Goal: Task Accomplishment & Management: Manage account settings

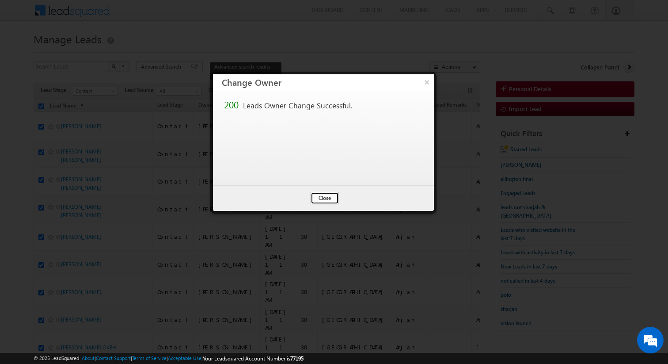
click at [327, 195] on button "Close" at bounding box center [325, 198] width 28 height 12
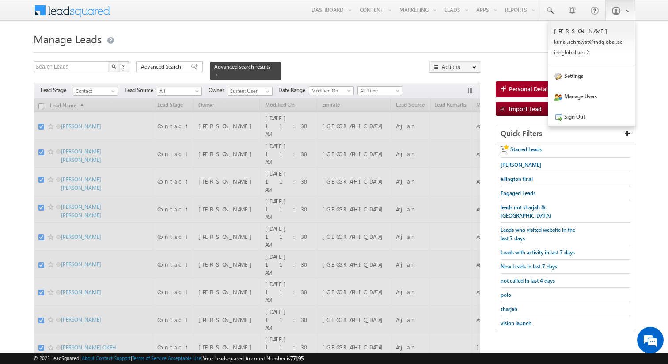
checkbox input "false"
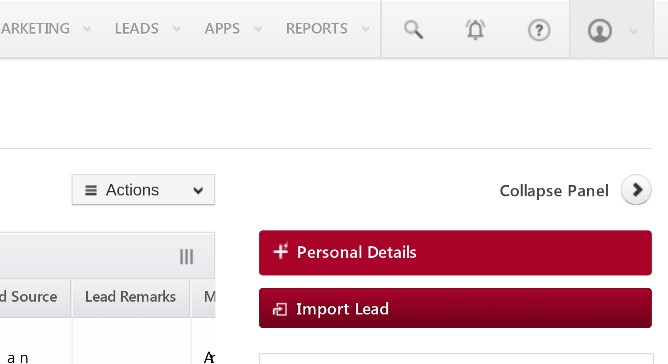
click at [527, 46] on h1 "Manage Leads" at bounding box center [334, 38] width 601 height 17
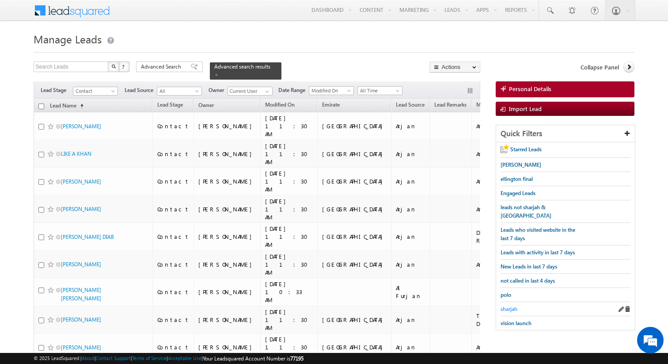
click at [507, 305] on span "sharjah" at bounding box center [509, 308] width 17 height 7
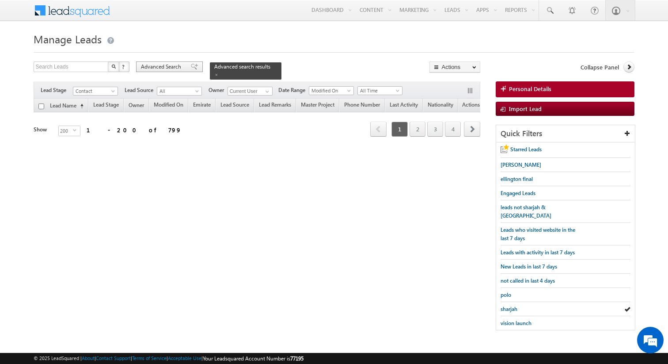
click at [170, 68] on span "Advanced Search" at bounding box center [162, 67] width 43 height 8
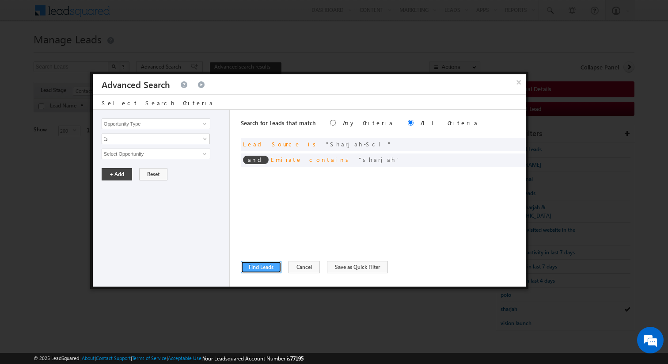
click at [272, 268] on button "Find Leads" at bounding box center [261, 267] width 41 height 12
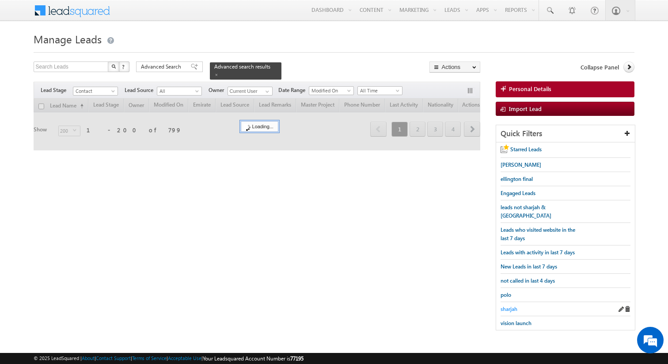
click at [509, 305] on span "sharjah" at bounding box center [509, 308] width 17 height 7
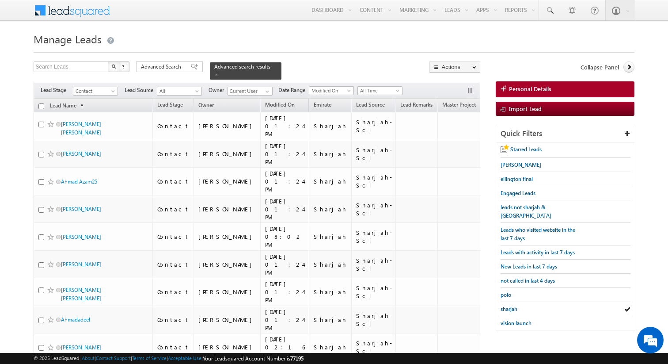
click at [40, 107] on input "checkbox" at bounding box center [41, 106] width 6 height 6
checkbox input "true"
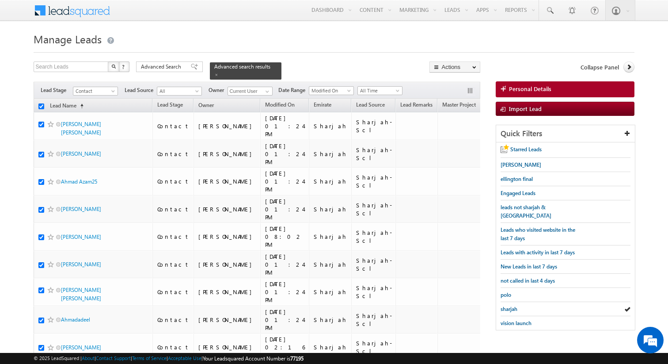
checkbox input "true"
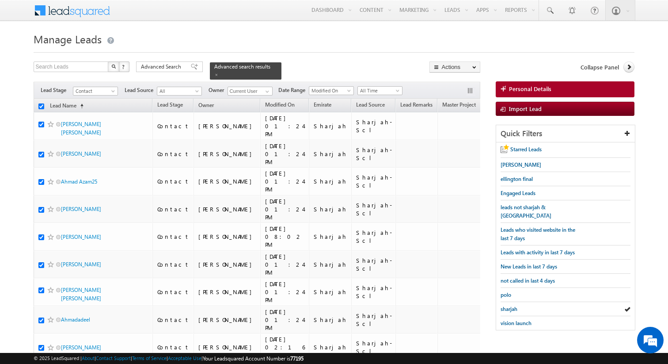
checkbox input "true"
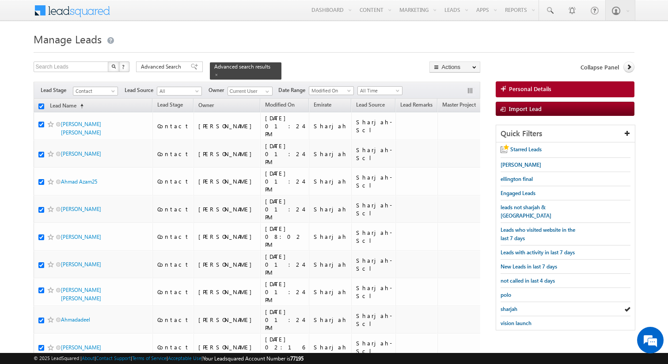
checkbox input "true"
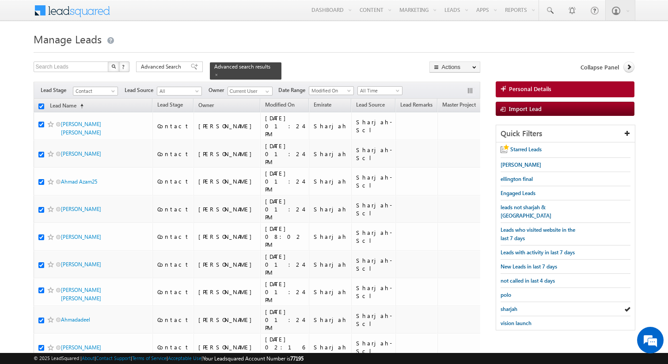
checkbox input "true"
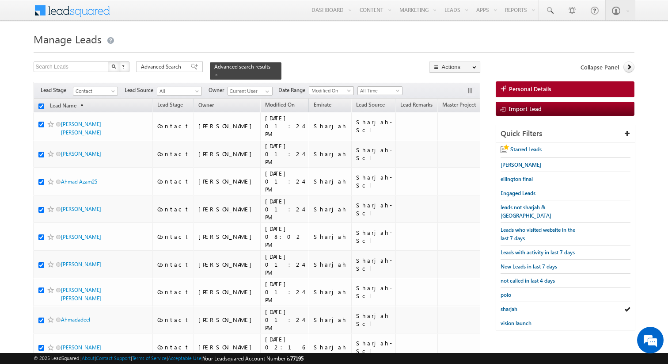
checkbox input "true"
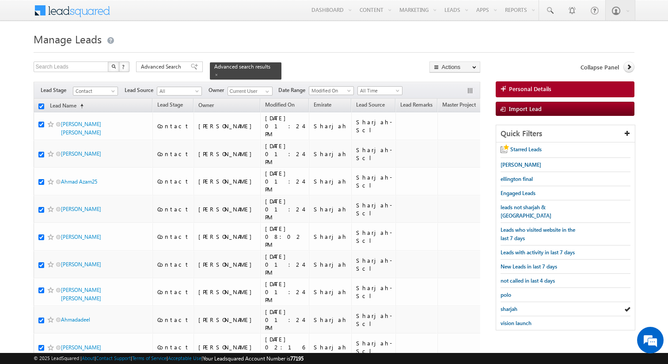
checkbox input "true"
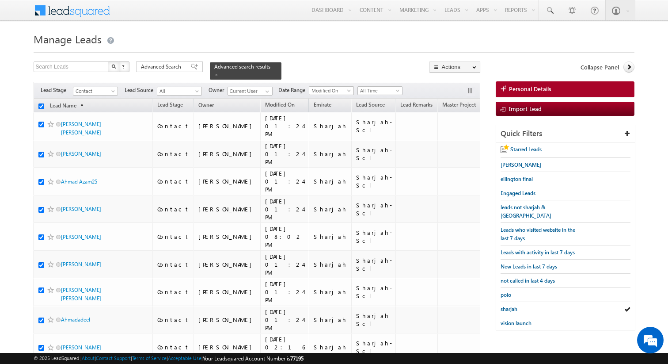
checkbox input "true"
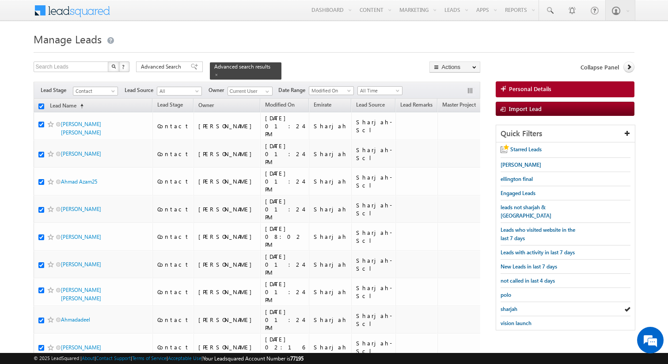
checkbox input "true"
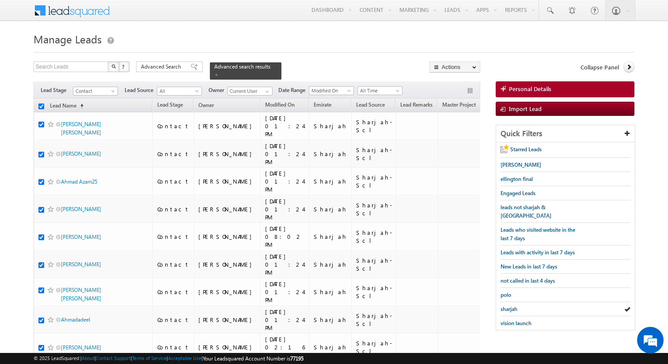
checkbox input "true"
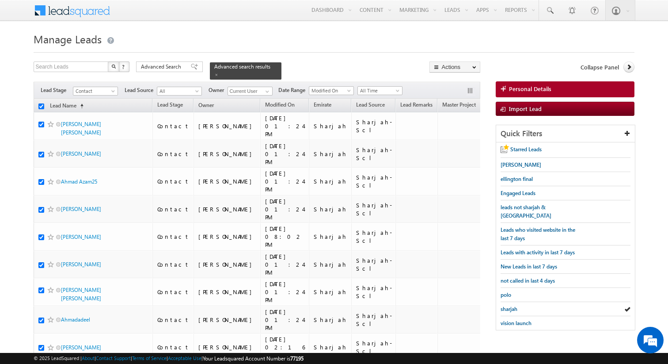
checkbox input "true"
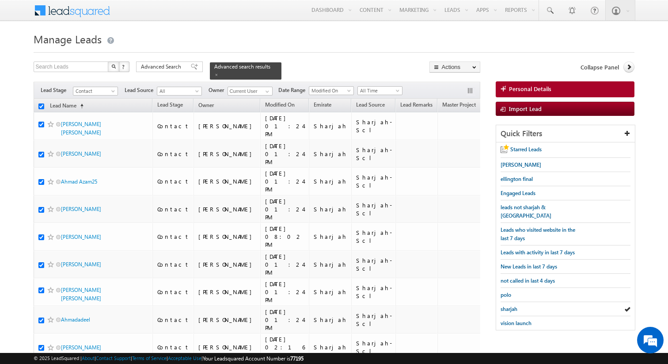
checkbox input "true"
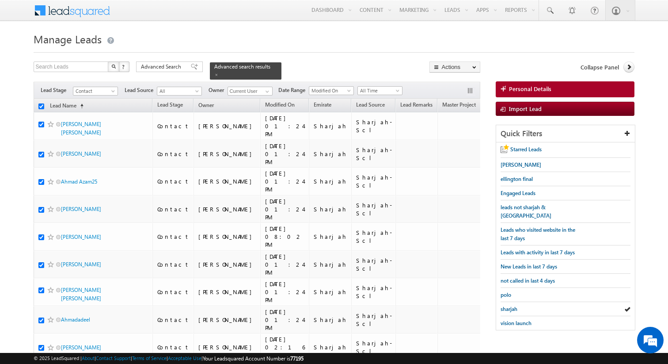
checkbox input "true"
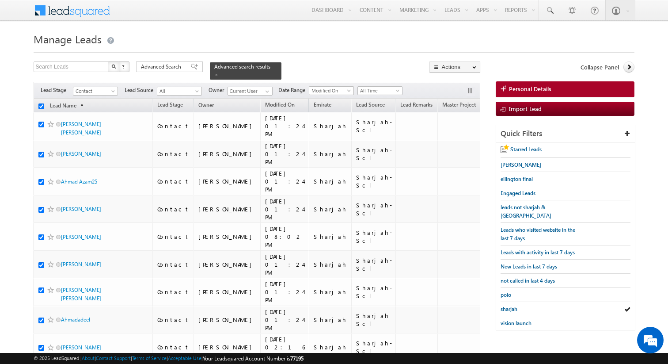
checkbox input "true"
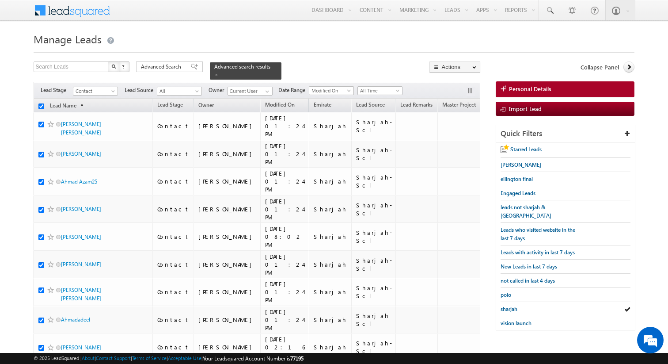
checkbox input "true"
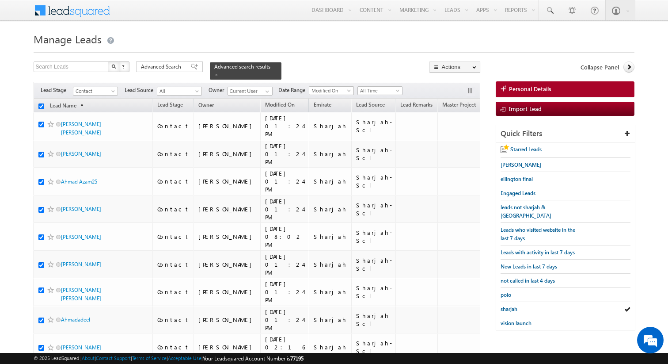
checkbox input "true"
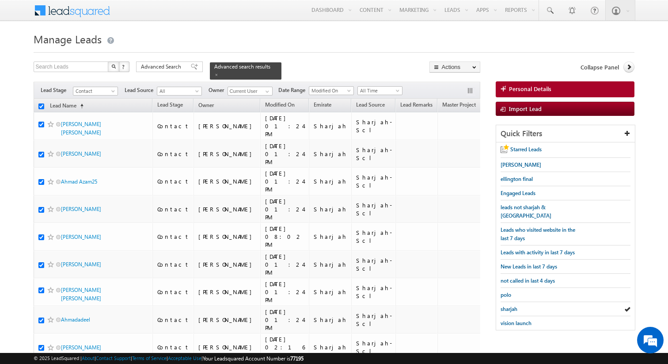
checkbox input "true"
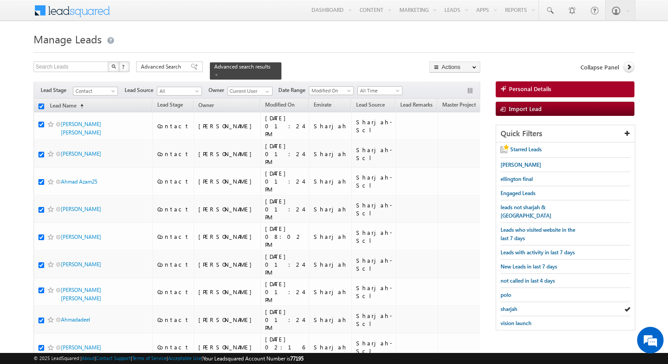
checkbox input "true"
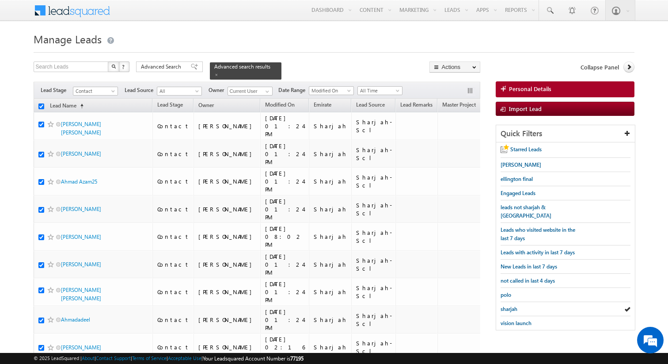
checkbox input "true"
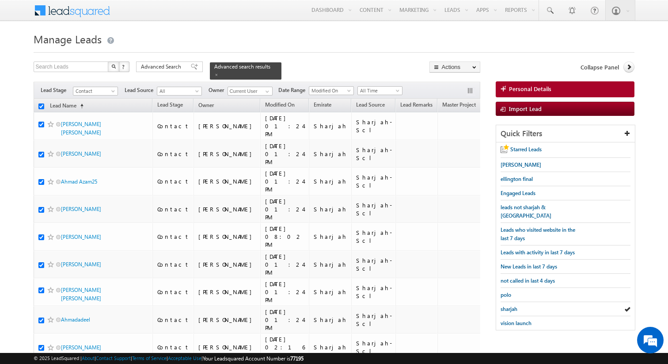
checkbox input "true"
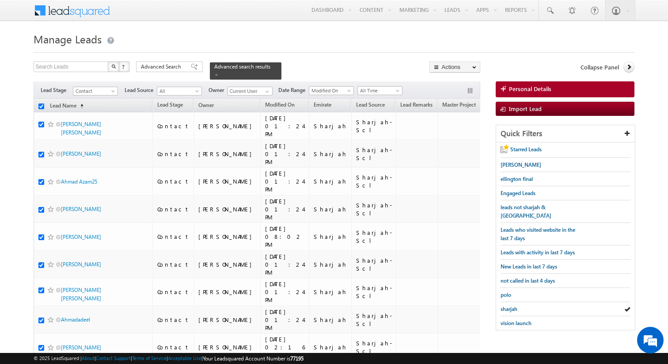
checkbox input "true"
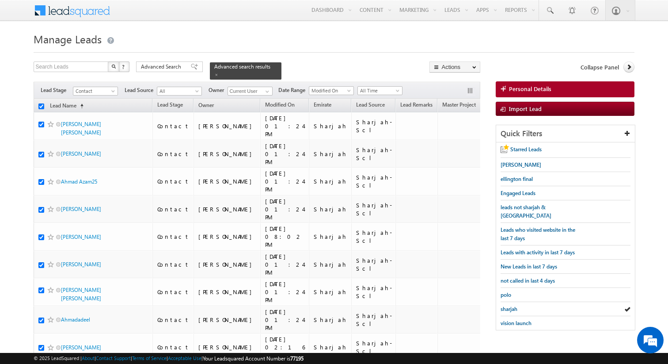
checkbox input "true"
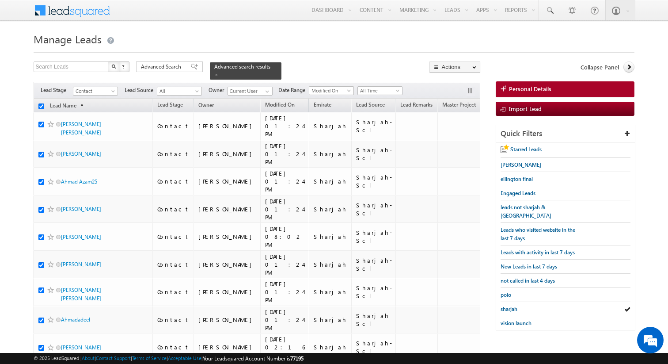
checkbox input "true"
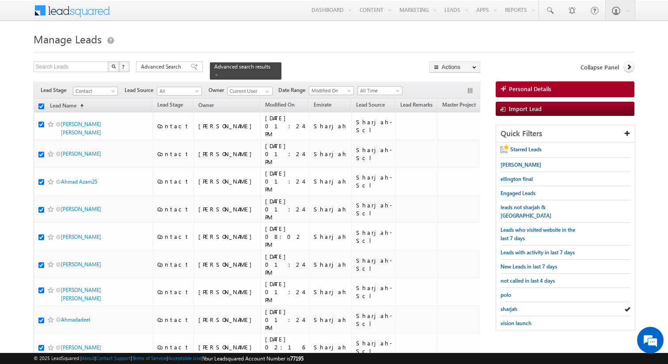
checkbox input "true"
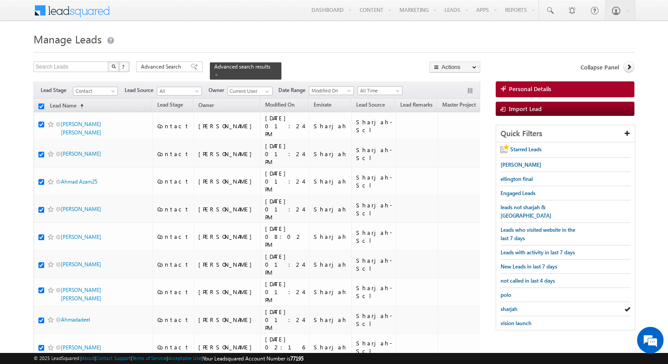
checkbox input "true"
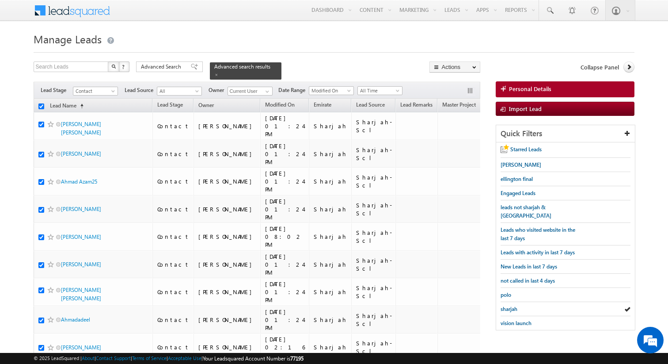
checkbox input "true"
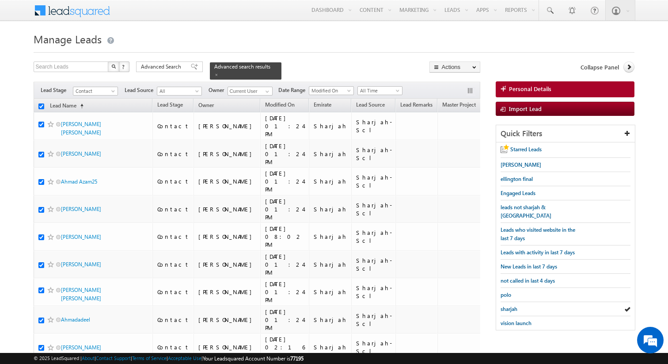
checkbox input "true"
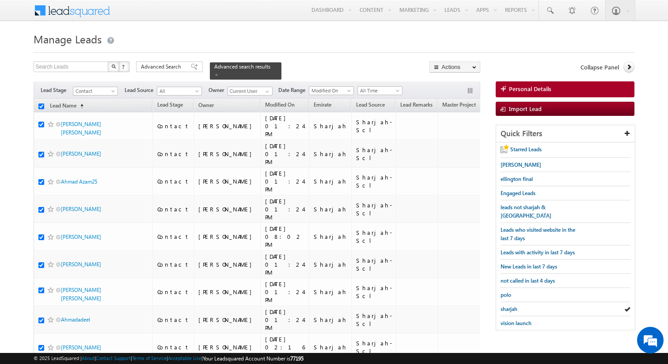
checkbox input "true"
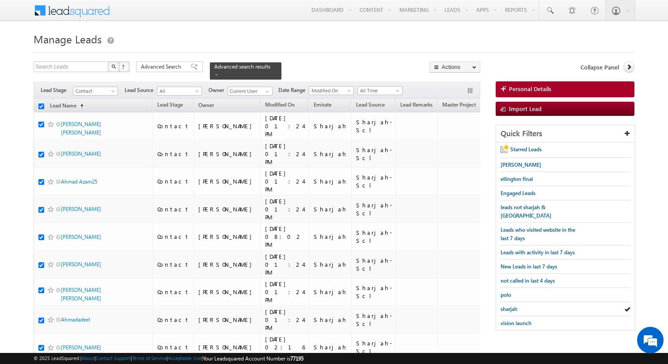
checkbox input "true"
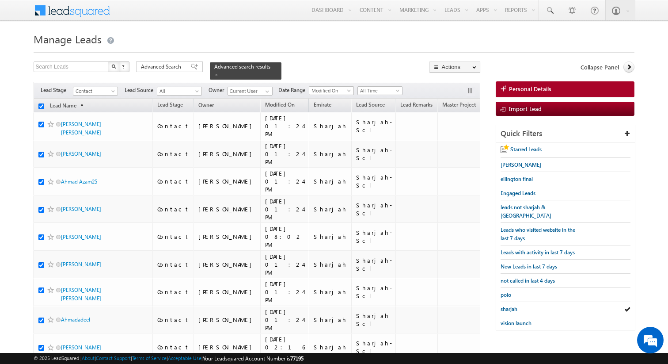
checkbox input "true"
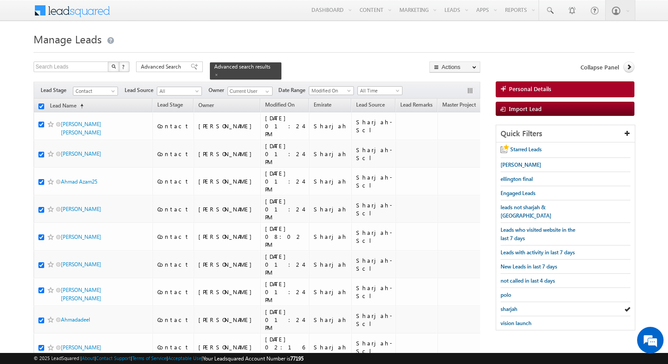
checkbox input "true"
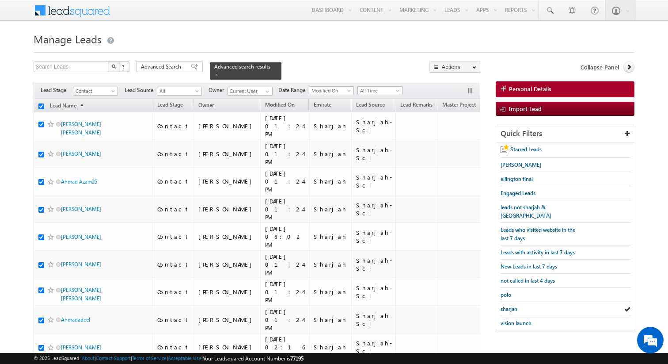
checkbox input "true"
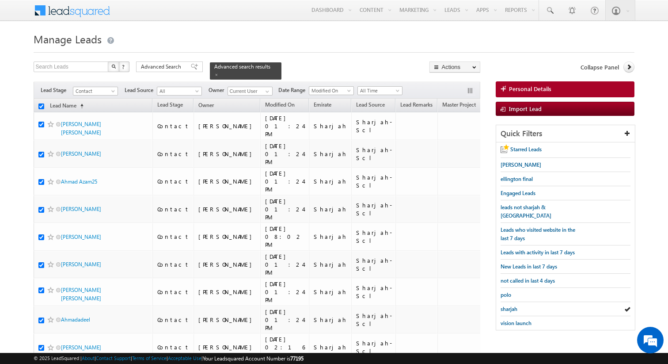
checkbox input "true"
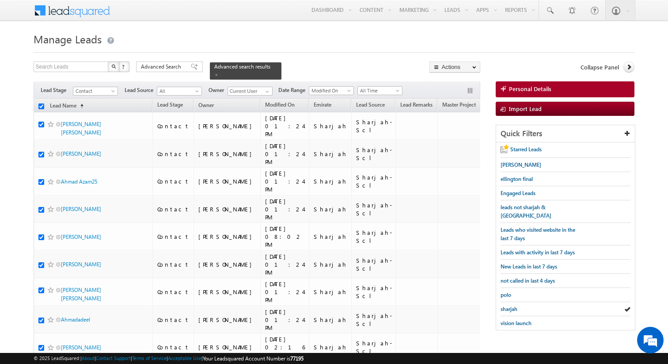
checkbox input "true"
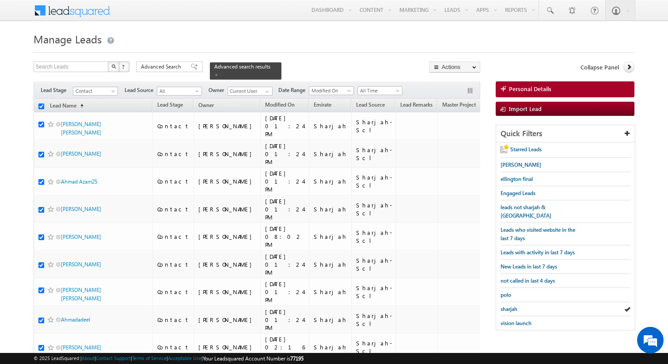
checkbox input "true"
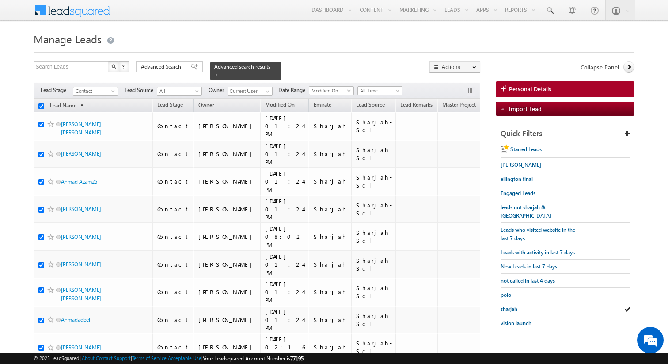
checkbox input "true"
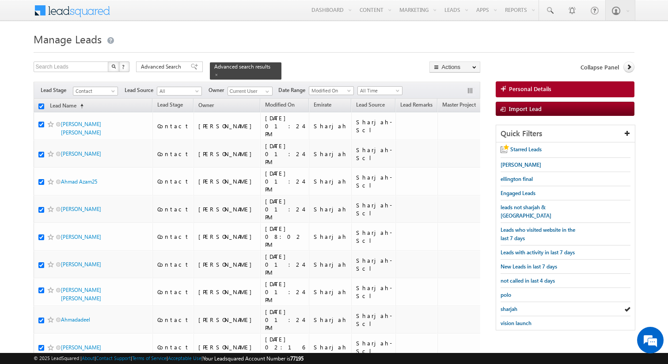
checkbox input "true"
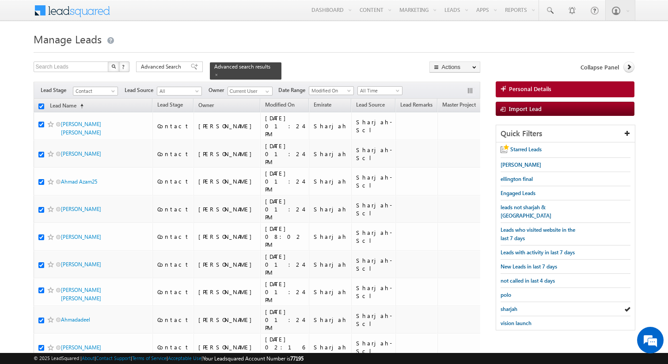
checkbox input "true"
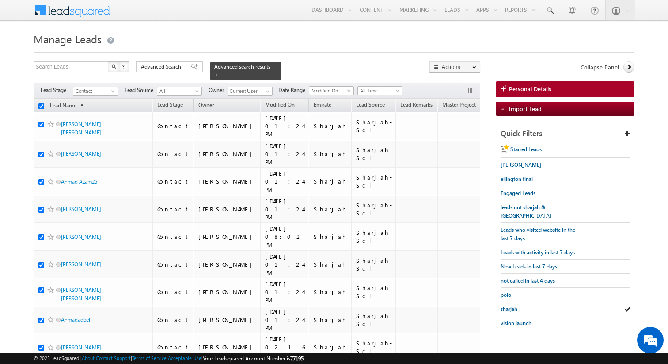
checkbox input "true"
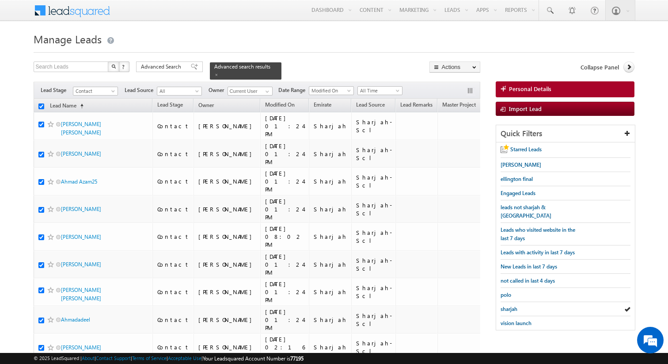
checkbox input "true"
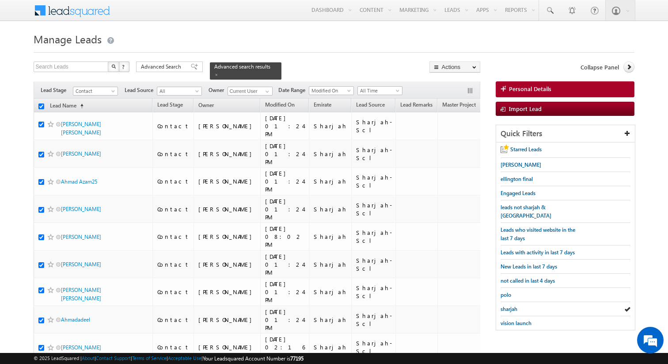
checkbox input "true"
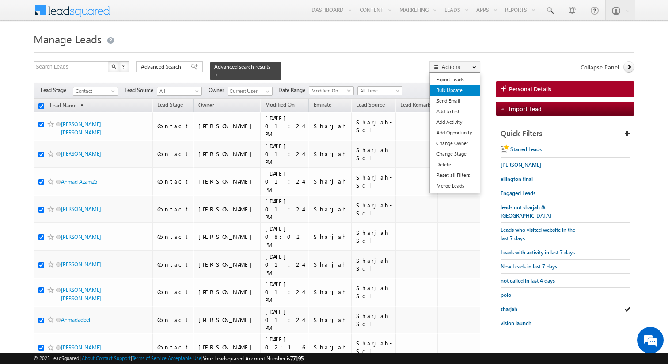
click at [450, 88] on link "Bulk Update" at bounding box center [455, 90] width 50 height 11
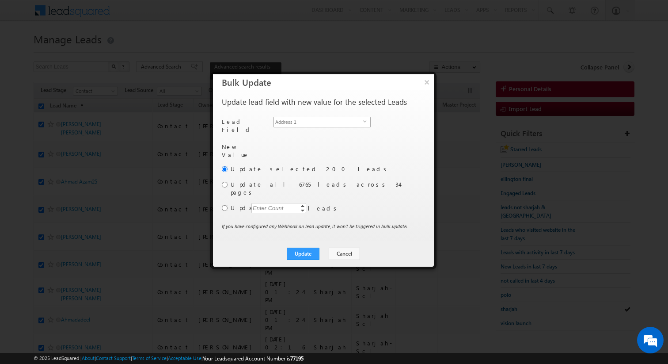
click at [340, 121] on span "Address 1" at bounding box center [318, 122] width 89 height 10
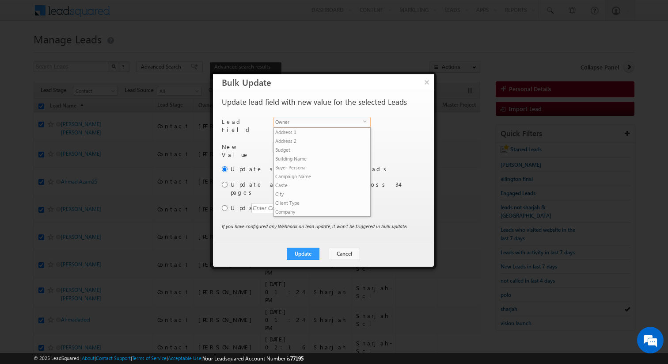
scroll to position [336, 0]
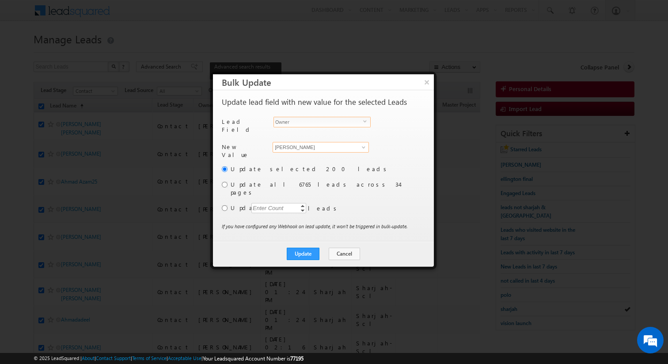
click at [304, 143] on input "[PERSON_NAME]" at bounding box center [321, 147] width 96 height 11
click at [225, 182] on input "radio" at bounding box center [225, 185] width 6 height 6
click at [302, 247] on button "Update" at bounding box center [303, 253] width 33 height 12
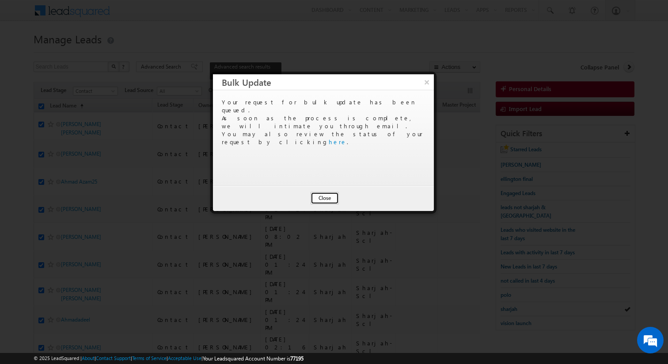
click at [327, 197] on button "Close" at bounding box center [325, 198] width 28 height 12
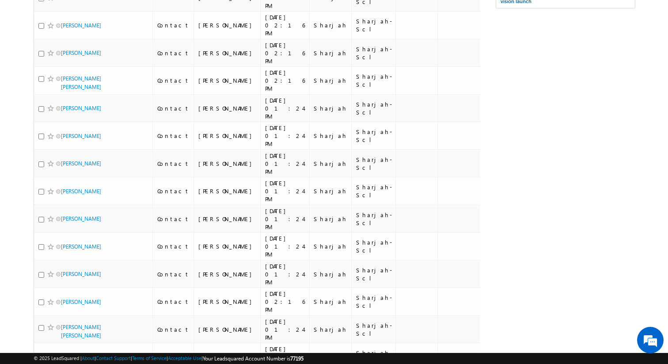
scroll to position [0, 0]
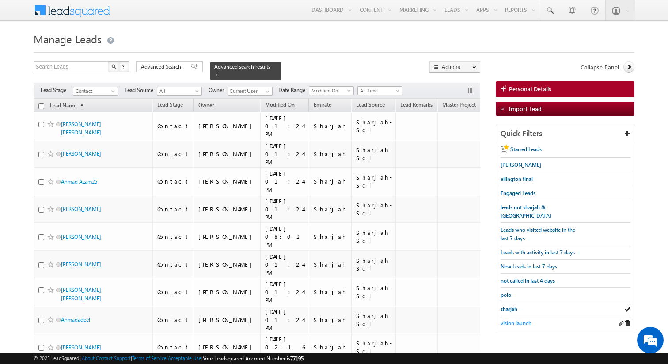
click at [514, 319] on span "vision launch" at bounding box center [516, 322] width 31 height 7
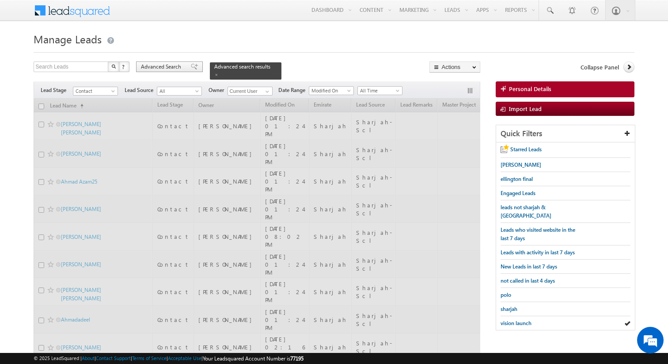
click at [169, 70] on span "Advanced Search" at bounding box center [162, 67] width 43 height 8
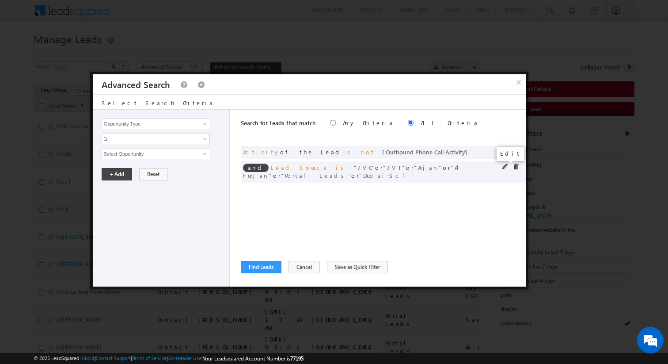
click at [505, 167] on span at bounding box center [505, 166] width 6 height 6
click at [138, 153] on span "6 selected" at bounding box center [152, 154] width 100 height 10
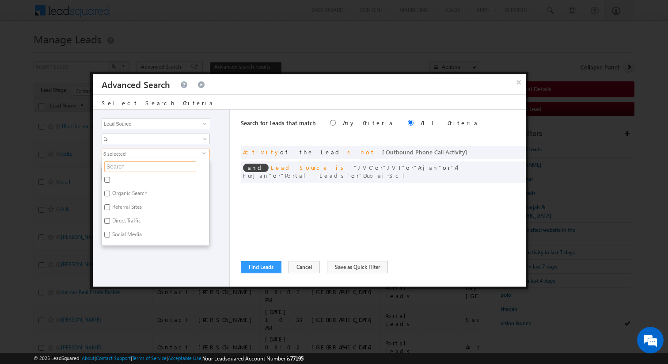
click at [130, 164] on input "text" at bounding box center [150, 166] width 92 height 11
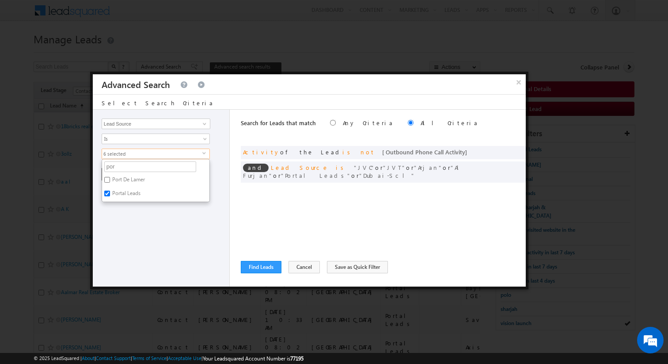
click at [123, 193] on label "Portal Leads" at bounding box center [125, 195] width 47 height 14
click at [110, 193] on input "Portal Leads" at bounding box center [107, 193] width 6 height 6
click at [144, 209] on div "Opportunity Type Lead Activity Task Sales Group Prospect Id Address 1 Address 2…" at bounding box center [161, 198] width 137 height 177
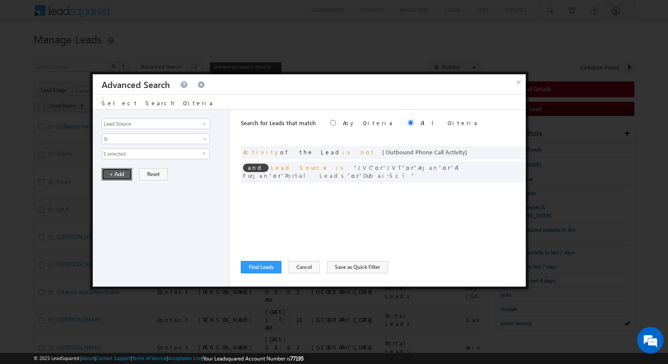
click at [120, 180] on button "+ Add" at bounding box center [117, 174] width 30 height 12
click at [247, 239] on div "Search for Leads that match Any Criteria All Criteria Note that the current tri…" at bounding box center [383, 198] width 285 height 177
click at [257, 266] on button "Find Leads" at bounding box center [261, 267] width 41 height 12
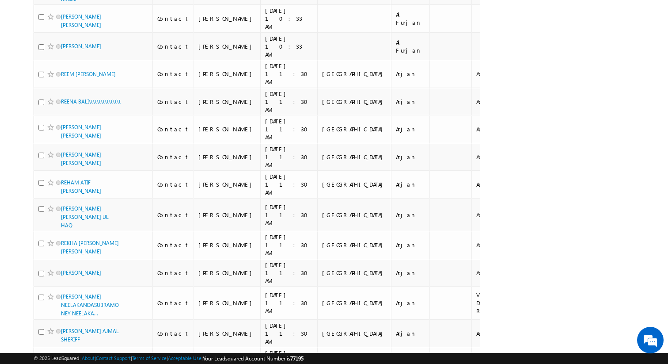
scroll to position [4421, 0]
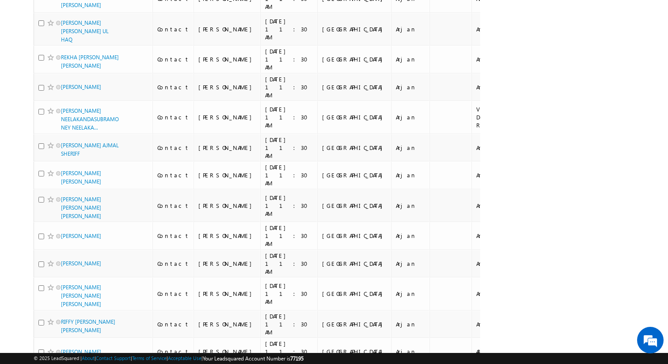
click at [64, 344] on li "100" at bounding box center [63, 347] width 21 height 9
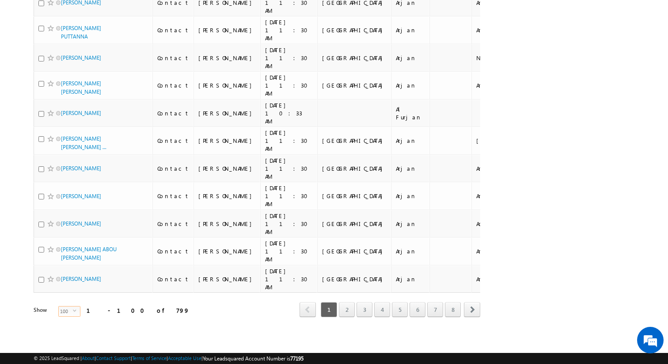
scroll to position [2123, 0]
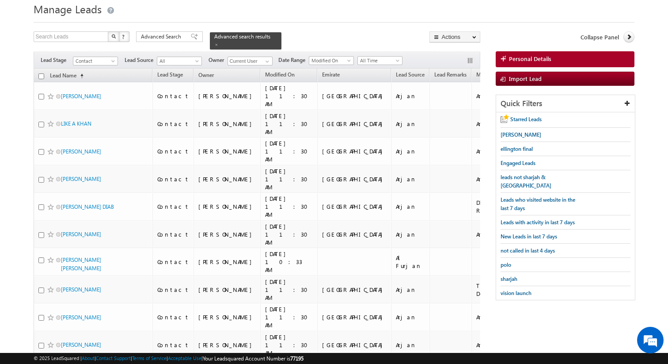
scroll to position [0, 0]
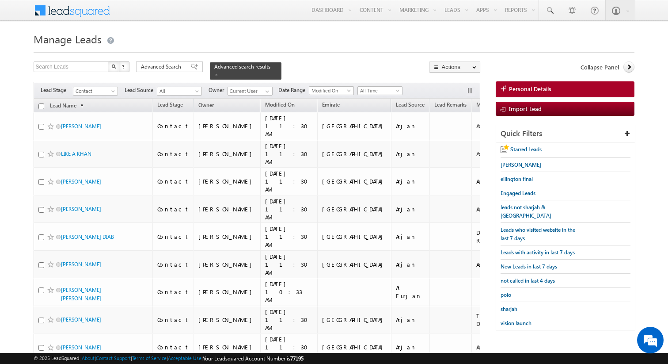
click at [42, 106] on input "checkbox" at bounding box center [41, 106] width 6 height 6
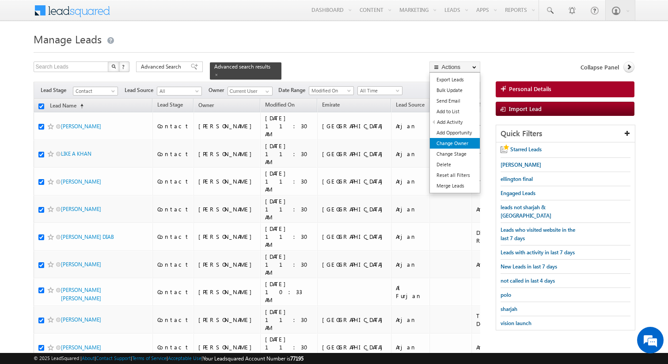
click at [460, 145] on link "Change Owner" at bounding box center [455, 143] width 50 height 11
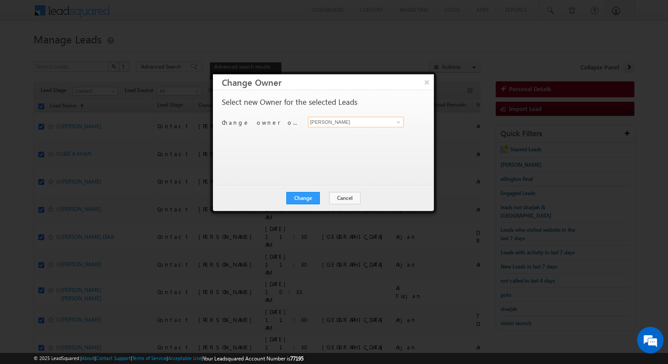
click at [343, 122] on input "[PERSON_NAME]" at bounding box center [356, 122] width 96 height 11
click at [314, 200] on button "Change" at bounding box center [303, 198] width 34 height 12
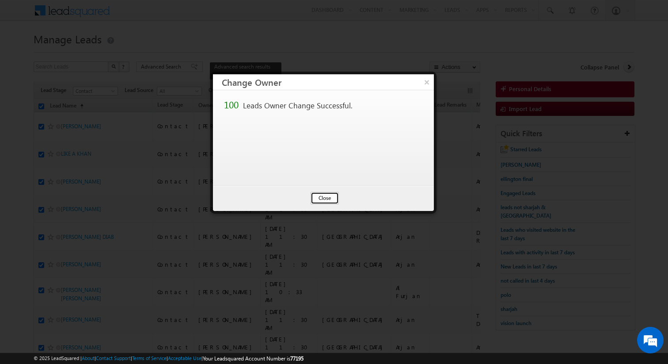
click at [334, 196] on button "Close" at bounding box center [325, 198] width 28 height 12
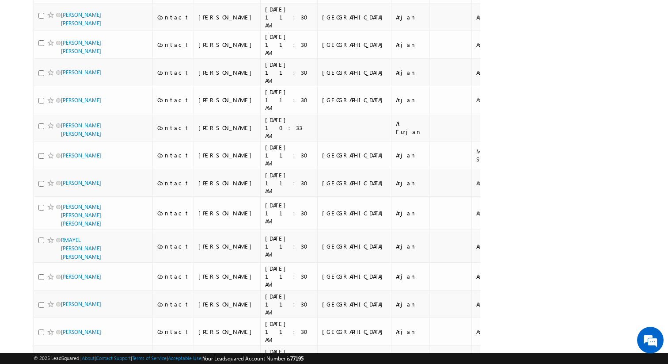
scroll to position [2117, 0]
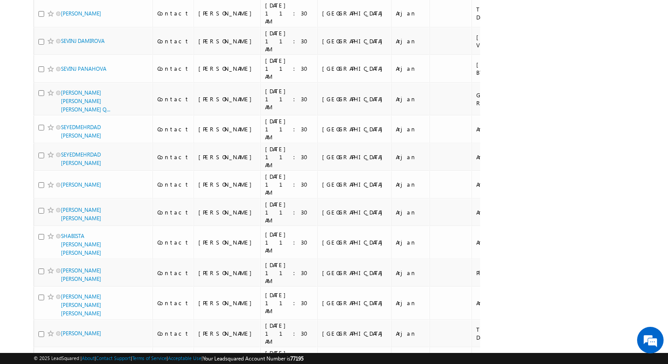
scroll to position [0, 0]
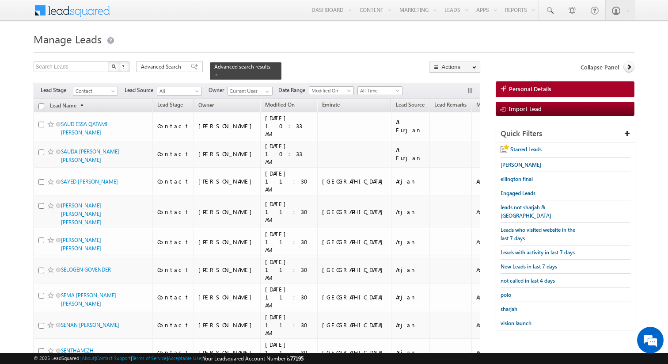
click at [44, 105] on th "Lead Name (sorted ascending)" at bounding box center [93, 106] width 119 height 14
click at [42, 107] on input "checkbox" at bounding box center [41, 106] width 6 height 6
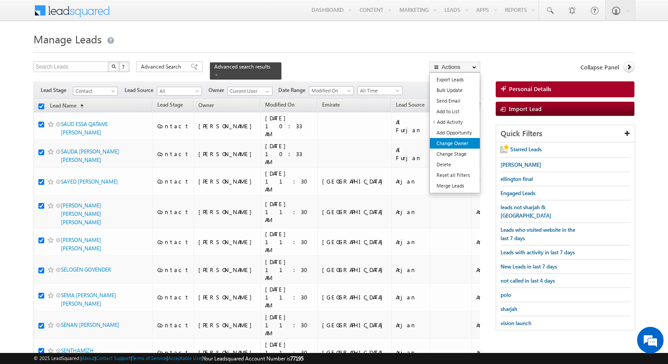
click at [456, 144] on link "Change Owner" at bounding box center [455, 143] width 50 height 11
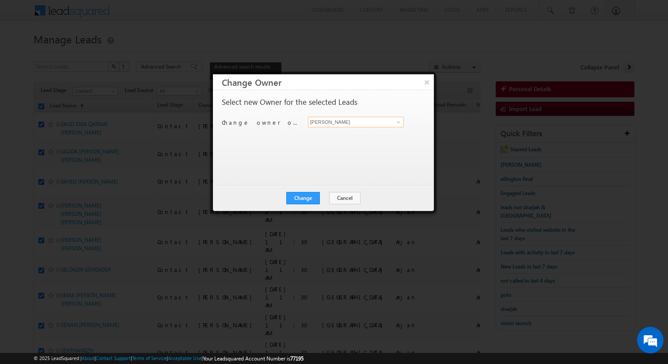
click at [332, 120] on input "[PERSON_NAME]" at bounding box center [356, 122] width 96 height 11
click at [313, 195] on button "Change" at bounding box center [303, 198] width 34 height 12
